Goal: Ask a question

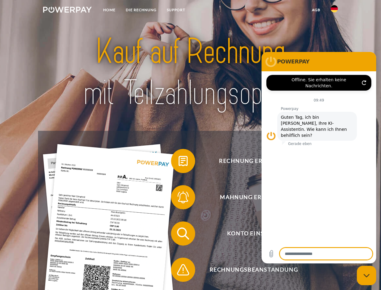
click at [67, 11] on img at bounding box center [67, 10] width 49 height 6
click at [334, 11] on img at bounding box center [334, 8] width 7 height 7
click at [316, 10] on link "agb" at bounding box center [316, 10] width 19 height 11
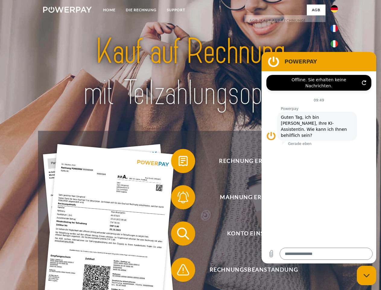
click at [179, 162] on span at bounding box center [174, 161] width 30 height 30
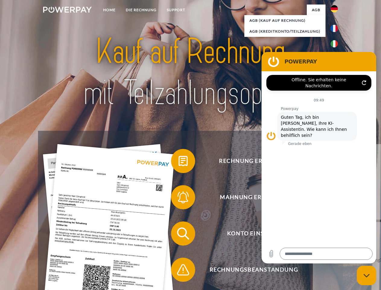
click at [179, 198] on div "Rechnung erhalten? Mahnung erhalten? Konto einsehen" at bounding box center [190, 251] width 305 height 241
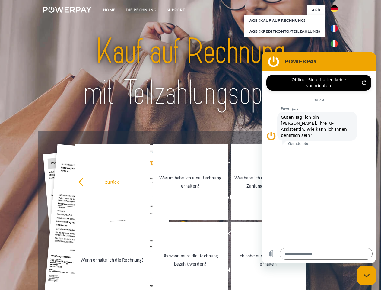
click at [179, 234] on link "Bis wann muss die Rechnung bezahlt werden?" at bounding box center [190, 259] width 75 height 75
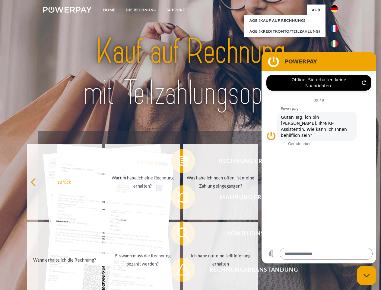
click at [179, 271] on span at bounding box center [174, 269] width 30 height 30
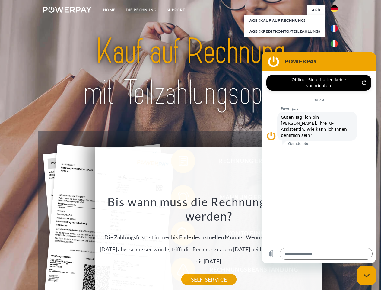
click at [367, 275] on icon "Messaging-Fenster schließen" at bounding box center [367, 275] width 6 height 4
type textarea "*"
